Goal: Information Seeking & Learning: Learn about a topic

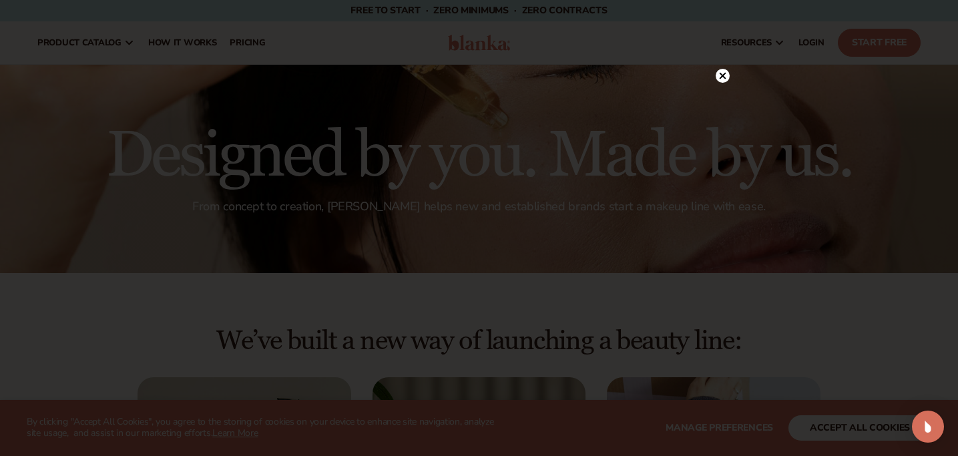
click at [727, 77] on circle at bounding box center [723, 76] width 14 height 14
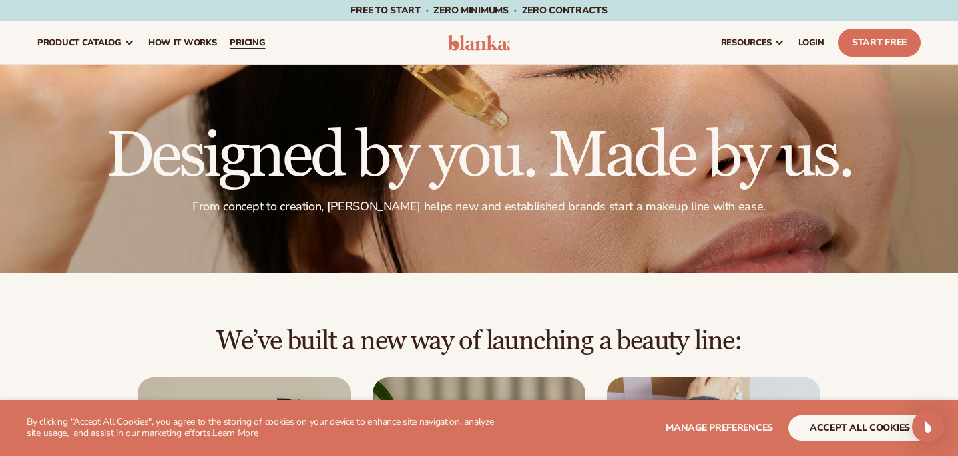
click at [230, 45] on span "pricing" at bounding box center [247, 42] width 35 height 11
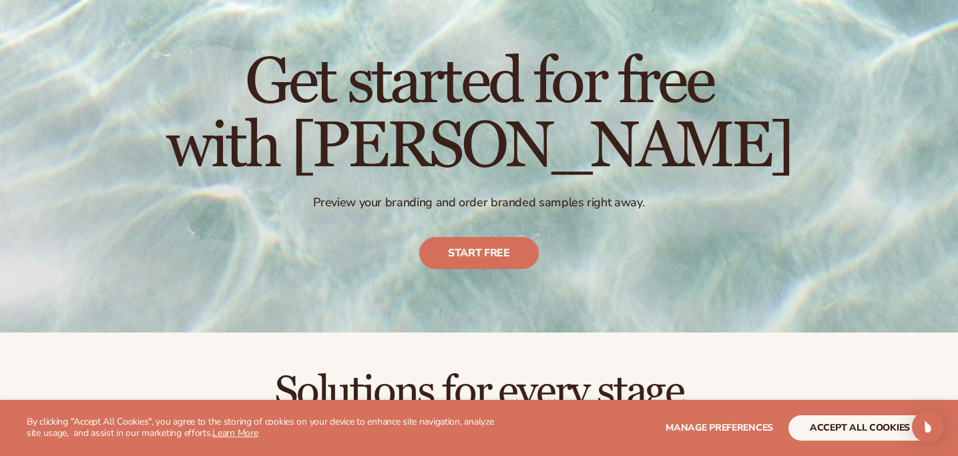
scroll to position [100, 0]
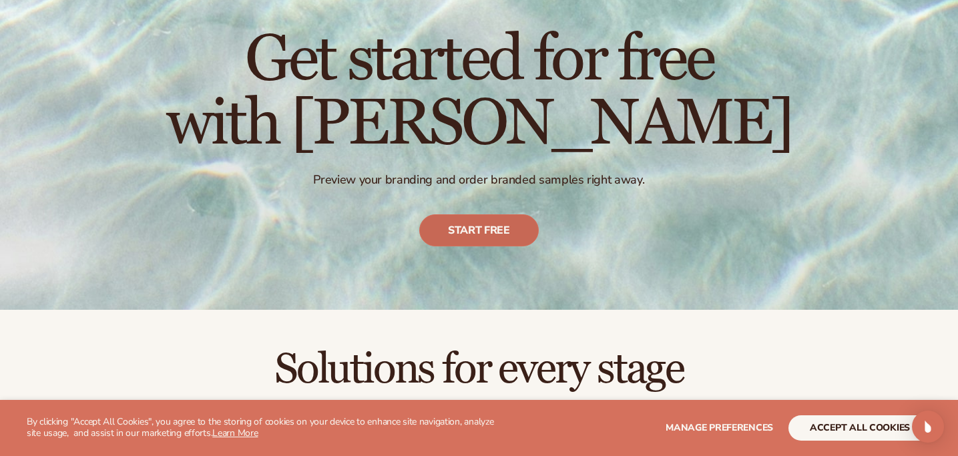
click at [446, 220] on link "Start free" at bounding box center [479, 230] width 120 height 32
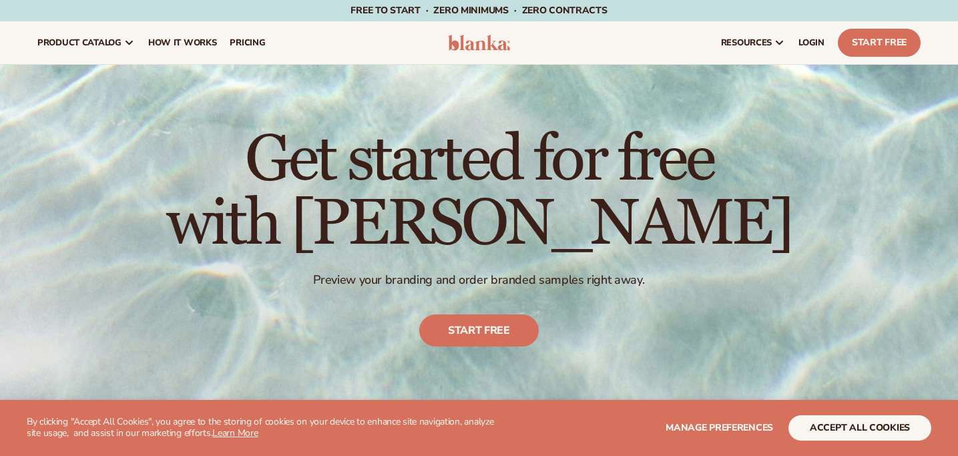
click at [488, 39] on img at bounding box center [479, 43] width 63 height 16
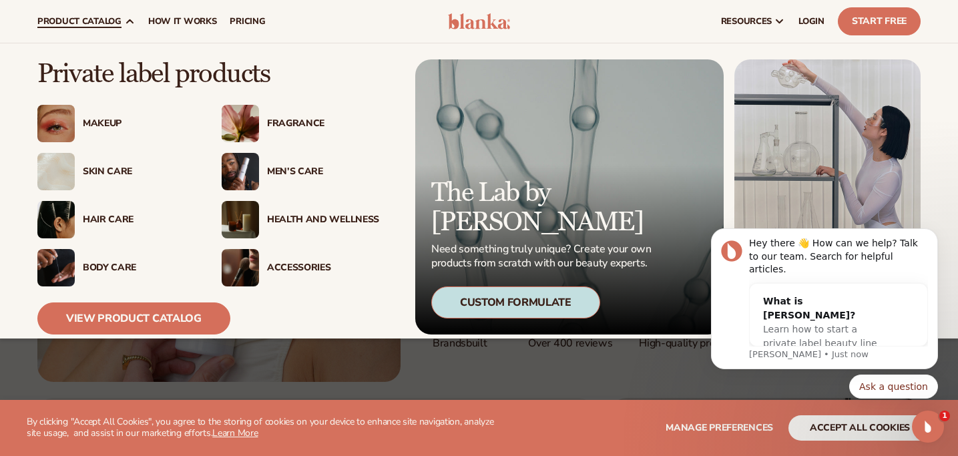
scroll to position [33, 0]
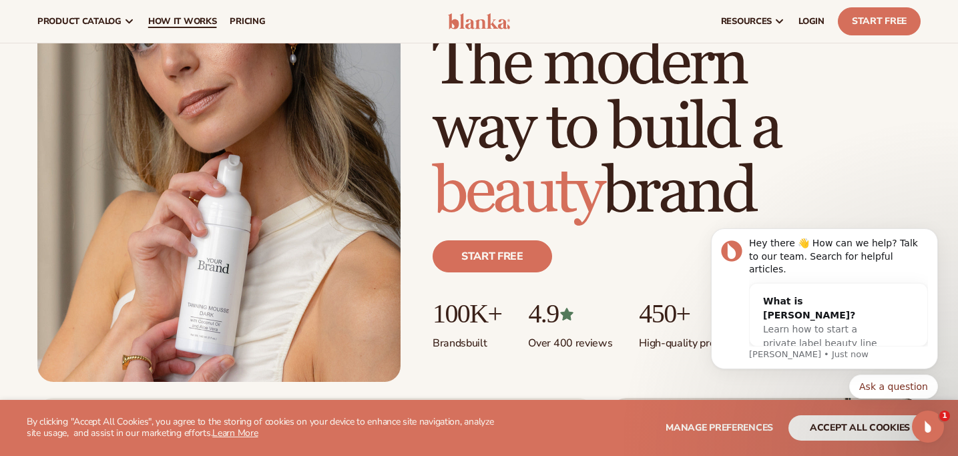
click at [182, 21] on span "How It Works" at bounding box center [182, 21] width 69 height 11
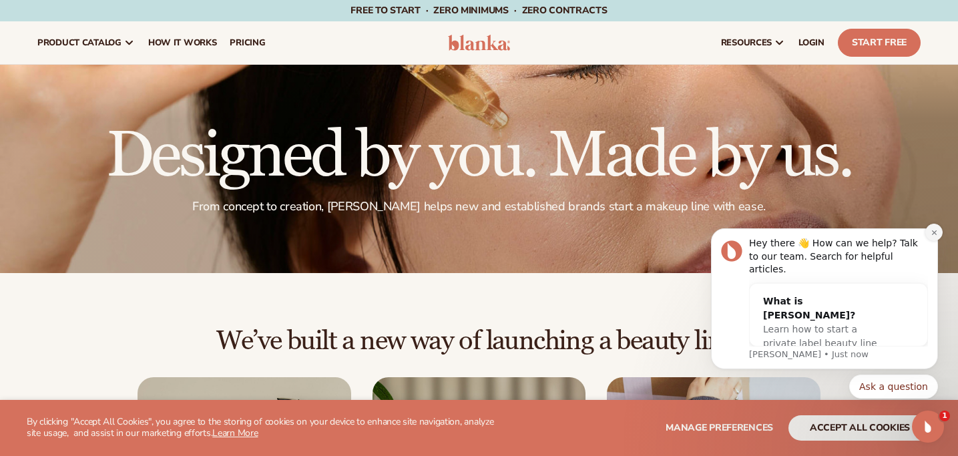
click at [932, 234] on icon "Dismiss notification" at bounding box center [934, 232] width 5 height 5
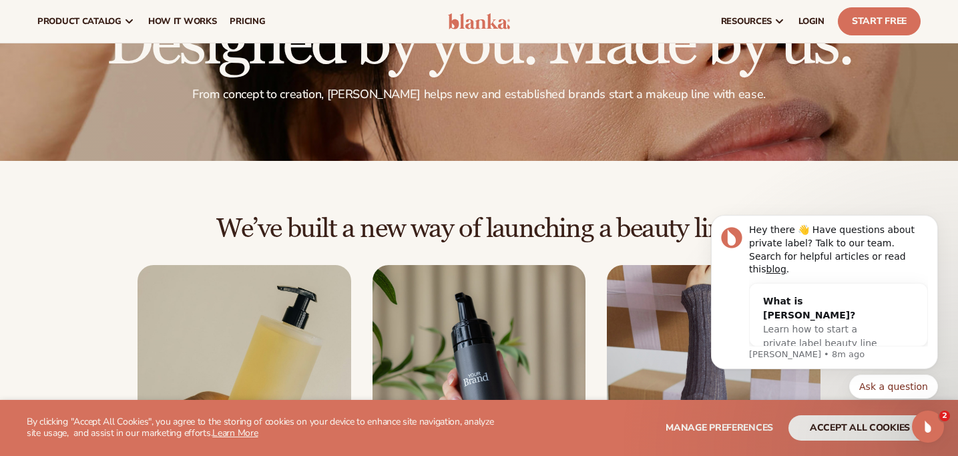
scroll to position [57, 0]
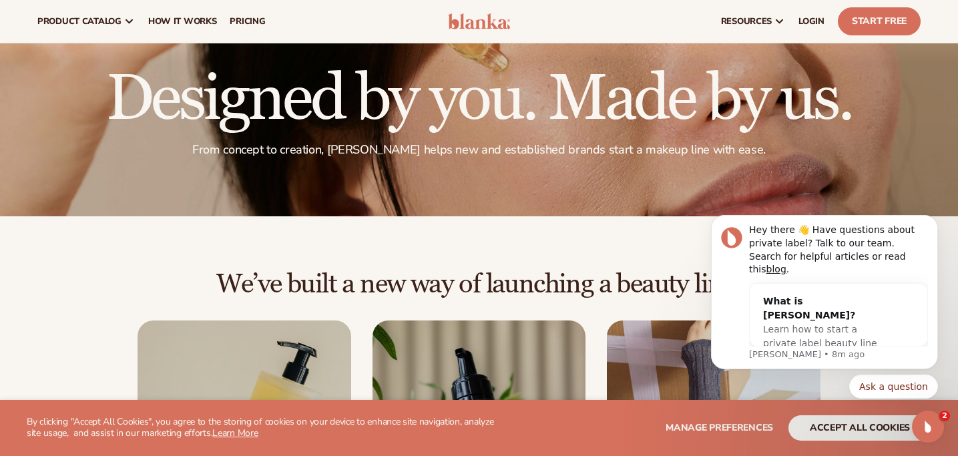
click at [490, 29] on header "Cart product catalog The Lab by Blanka" at bounding box center [479, 21] width 958 height 43
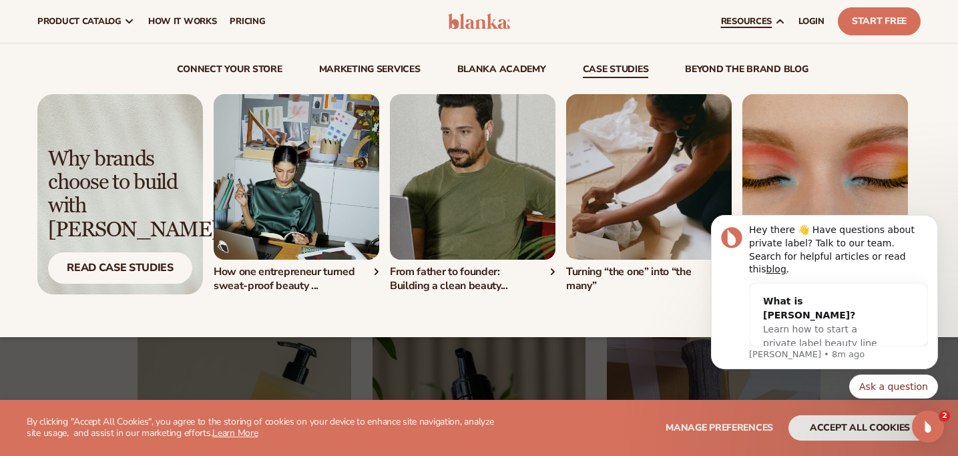
click at [719, 70] on link "beyond the brand blog" at bounding box center [746, 71] width 123 height 13
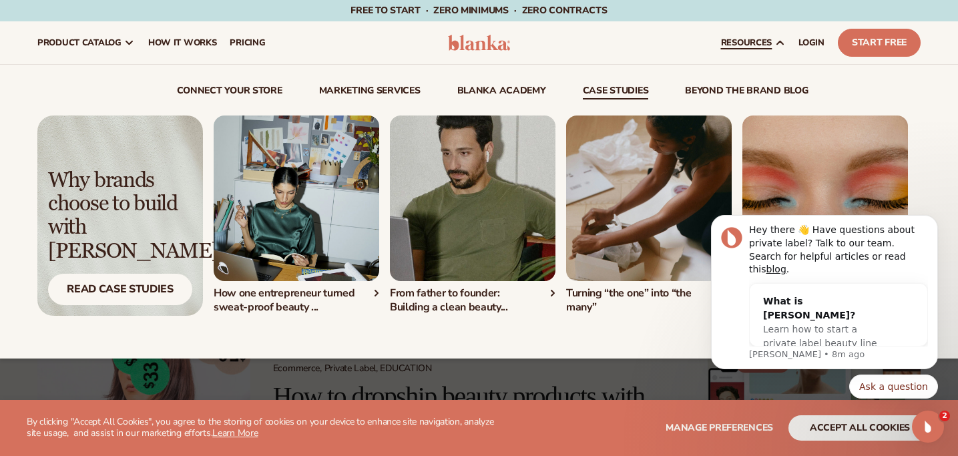
click at [632, 89] on link "case studies" at bounding box center [616, 92] width 66 height 13
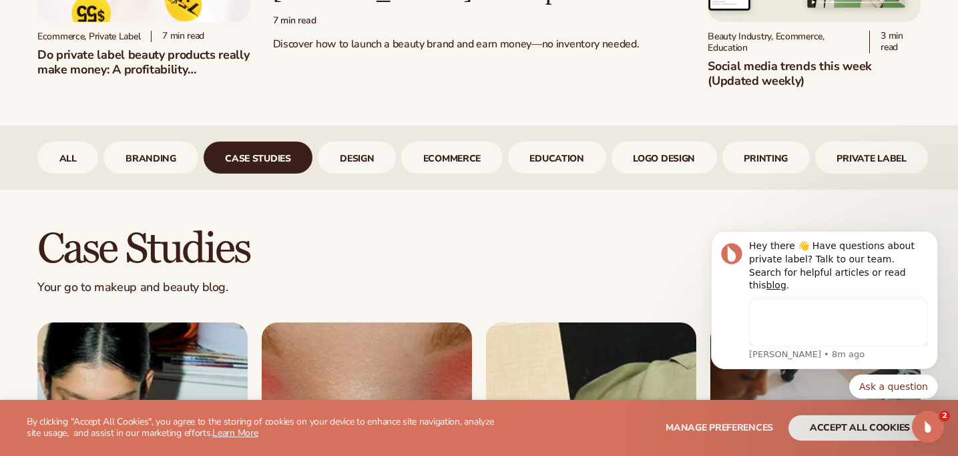
scroll to position [439, 0]
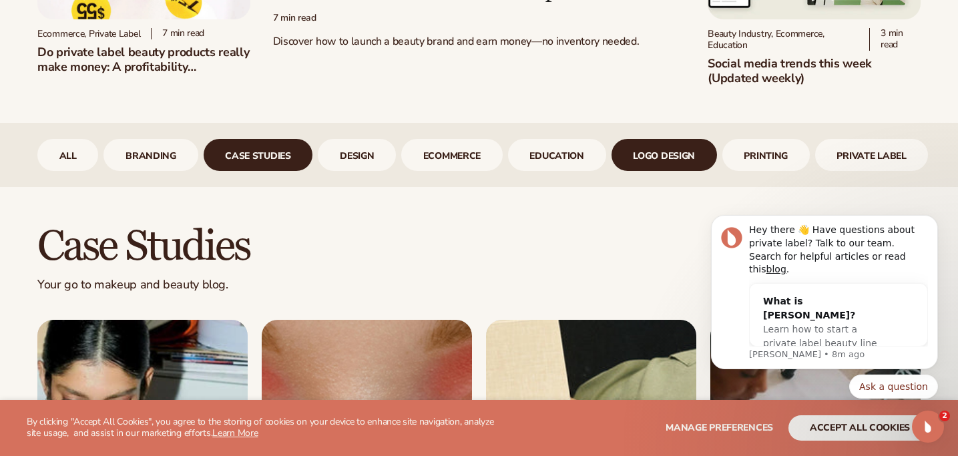
click at [651, 154] on link "logo design" at bounding box center [665, 155] width 106 height 32
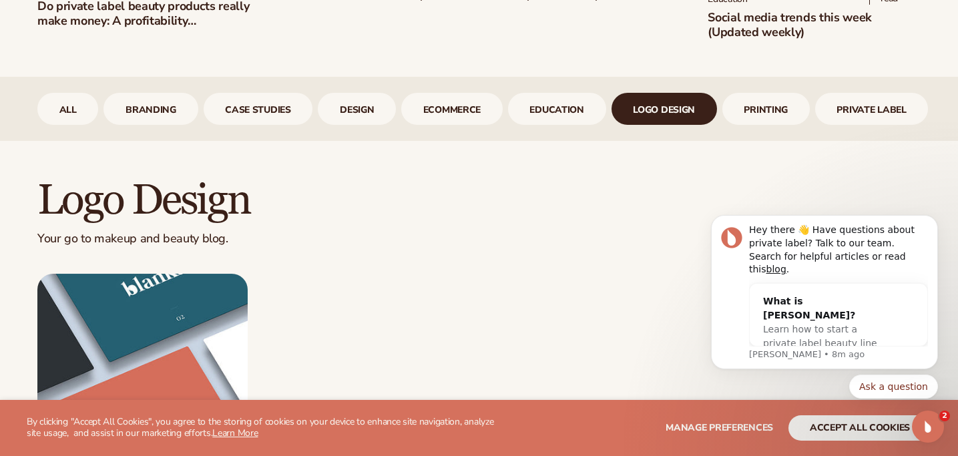
scroll to position [506, 0]
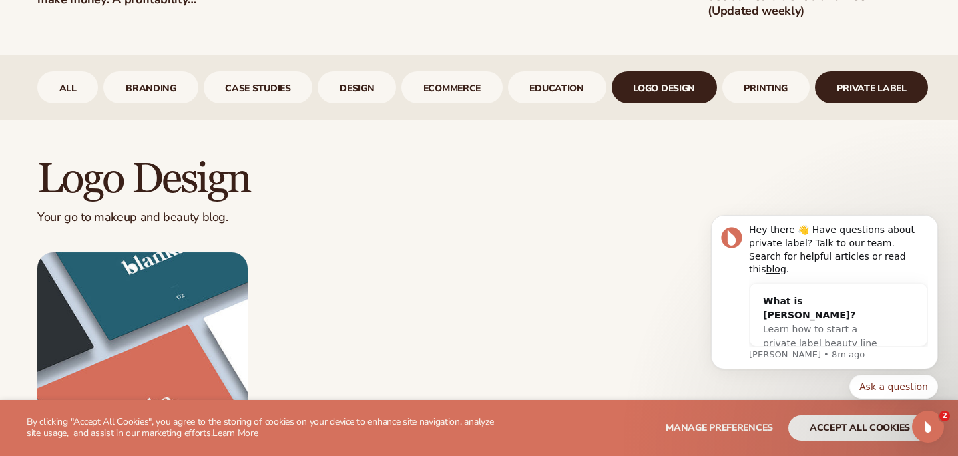
click at [854, 92] on link "Private Label" at bounding box center [872, 87] width 114 height 32
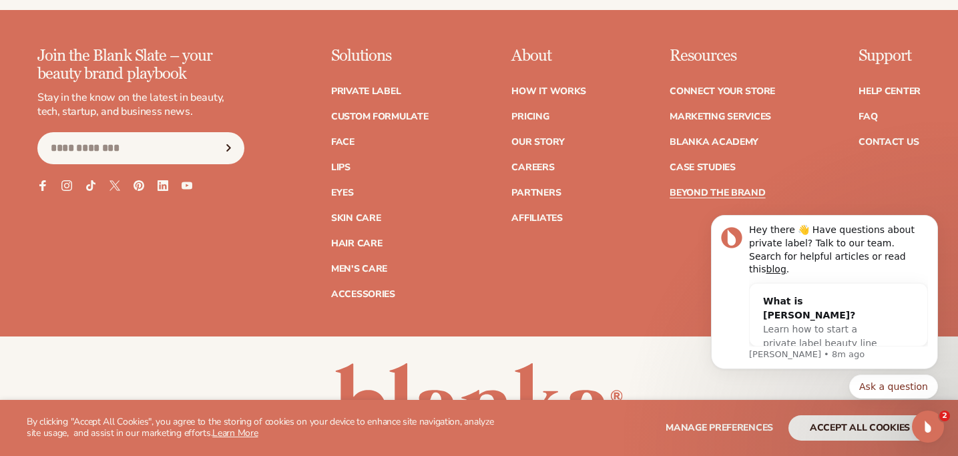
scroll to position [3442, 0]
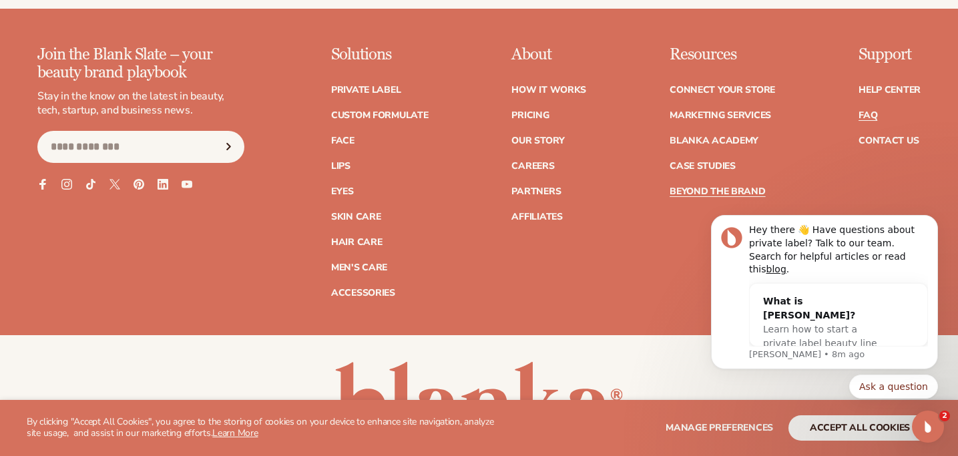
click at [874, 120] on link "FAQ" at bounding box center [868, 115] width 19 height 9
